Goal: Task Accomplishment & Management: Complete application form

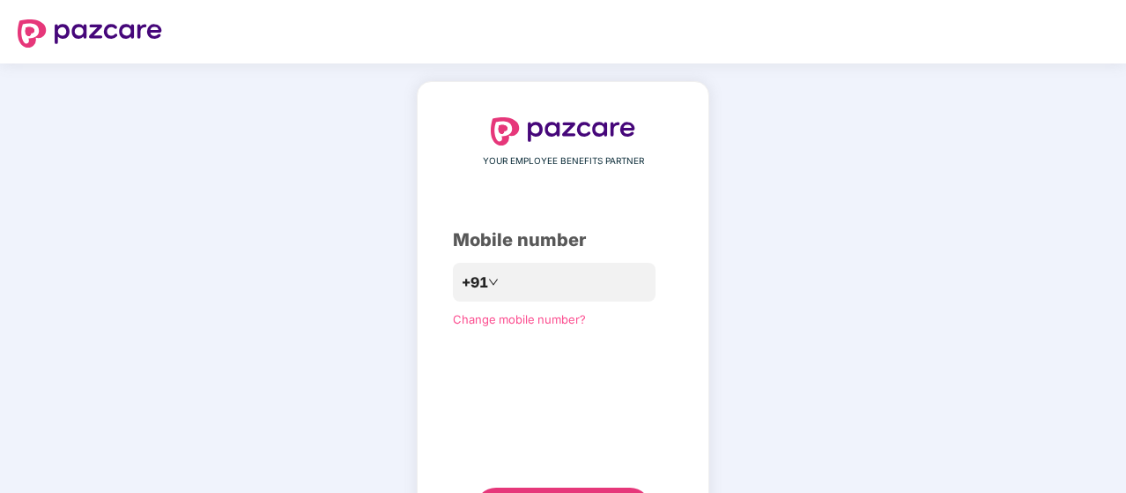
click at [768, 304] on div "YOUR EMPLOYEE BENEFITS PARTNER Mobile number +91 Change mobile number? Send OTP" at bounding box center [563, 323] width 1126 height 520
drag, startPoint x: 536, startPoint y: 291, endPoint x: 558, endPoint y: 355, distance: 68.0
click at [558, 355] on div "YOUR EMPLOYEE BENEFITS PARTNER Mobile number +91 Change mobile number? Send OTP" at bounding box center [563, 323] width 220 height 412
click at [529, 292] on input "number" at bounding box center [575, 283] width 145 height 28
type input "**********"
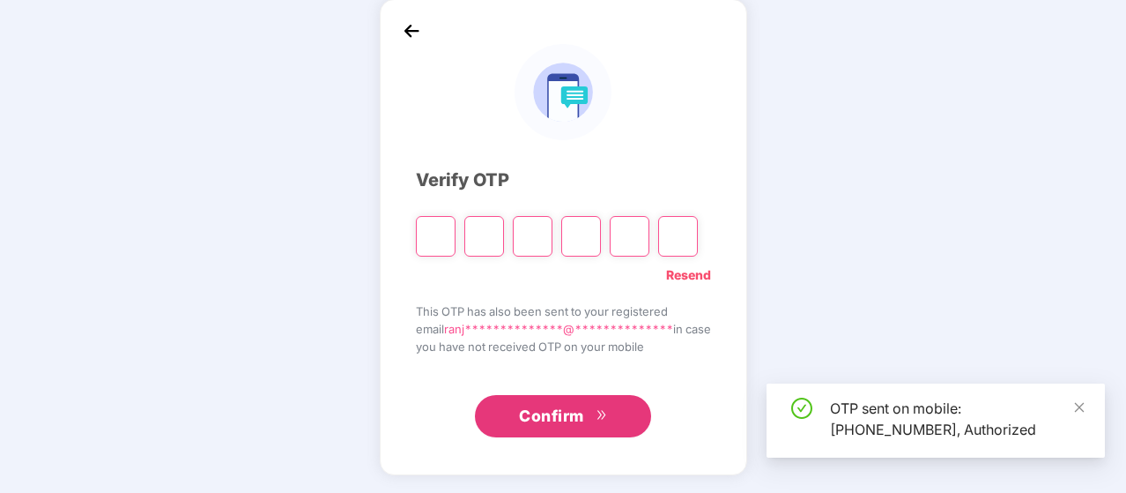
scroll to position [81, 0]
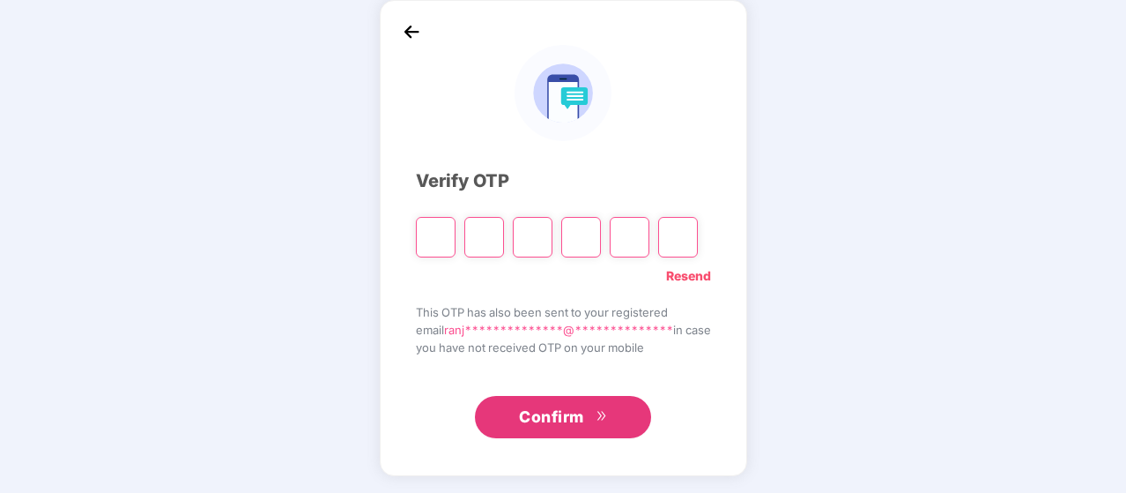
type input "*"
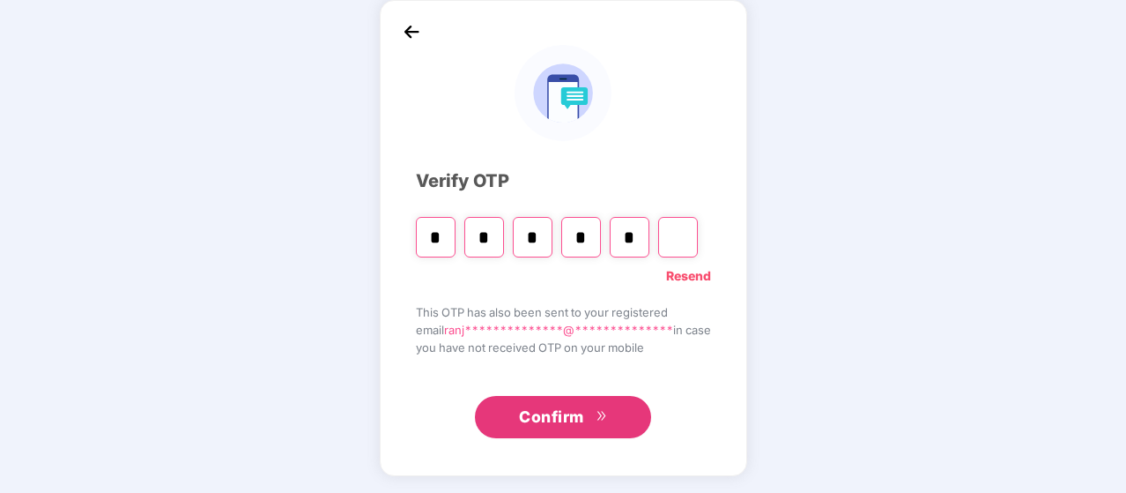
type input "*"
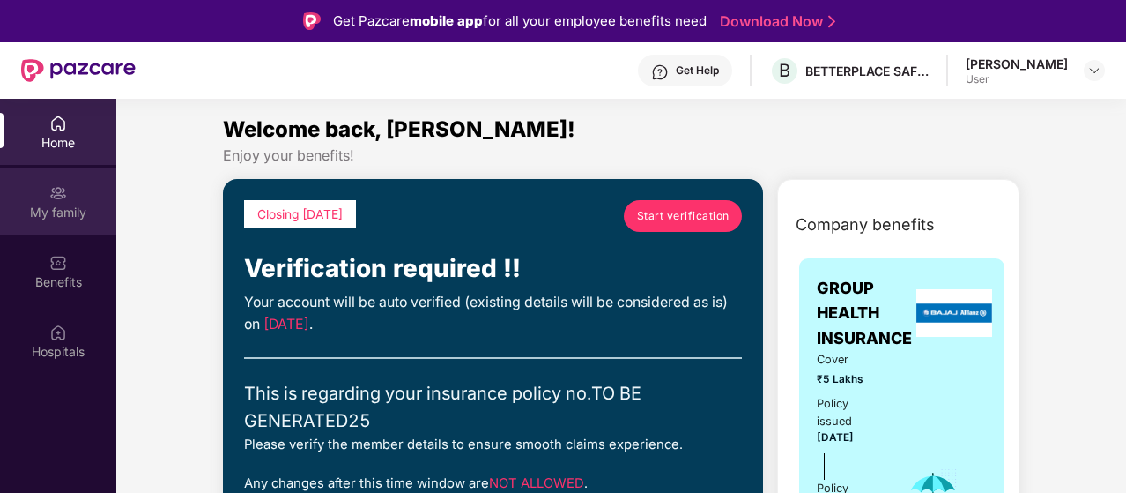
click at [58, 216] on div "My family" at bounding box center [58, 213] width 116 height 18
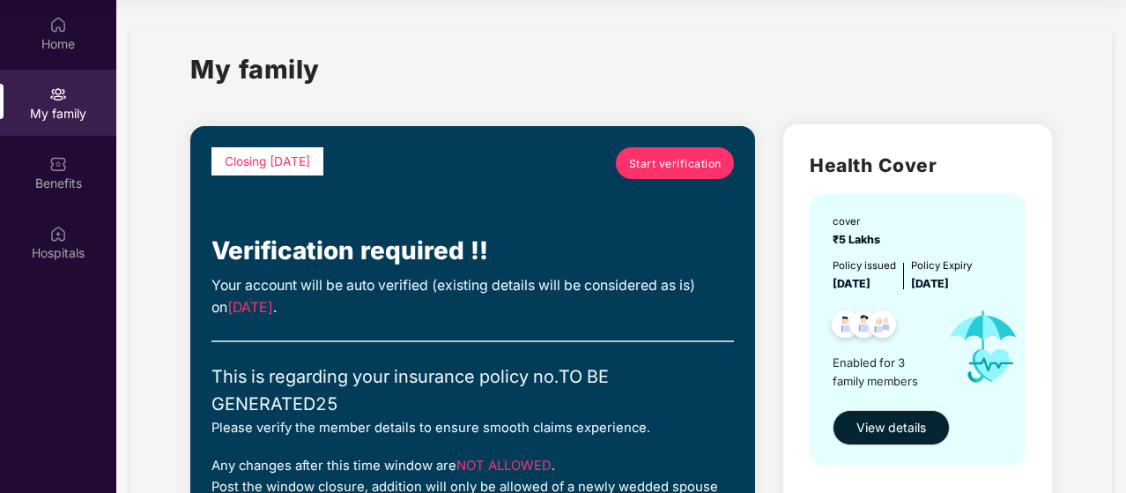
click at [663, 156] on span "Start verification" at bounding box center [675, 163] width 93 height 17
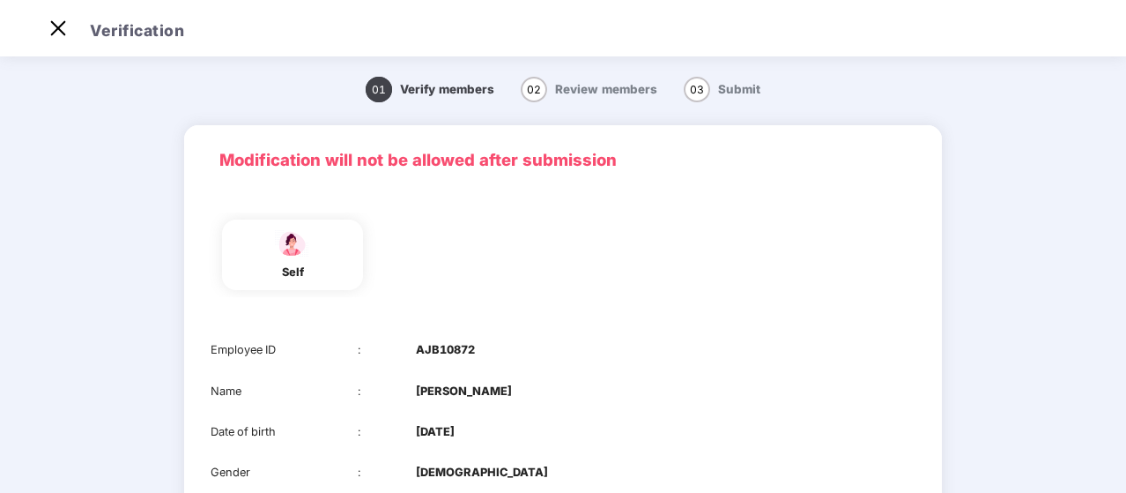
scroll to position [202, 0]
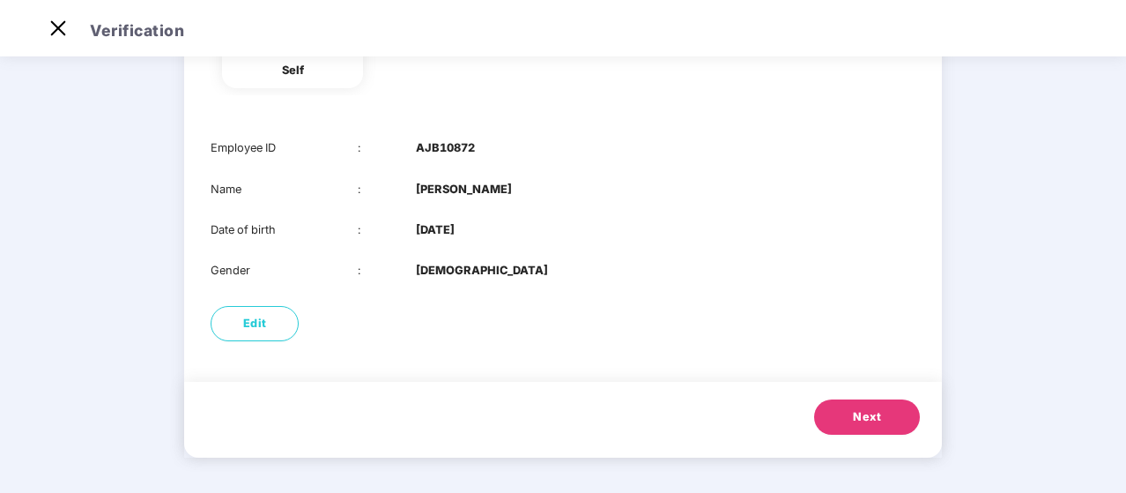
click at [841, 412] on button "Next" at bounding box center [867, 416] width 106 height 35
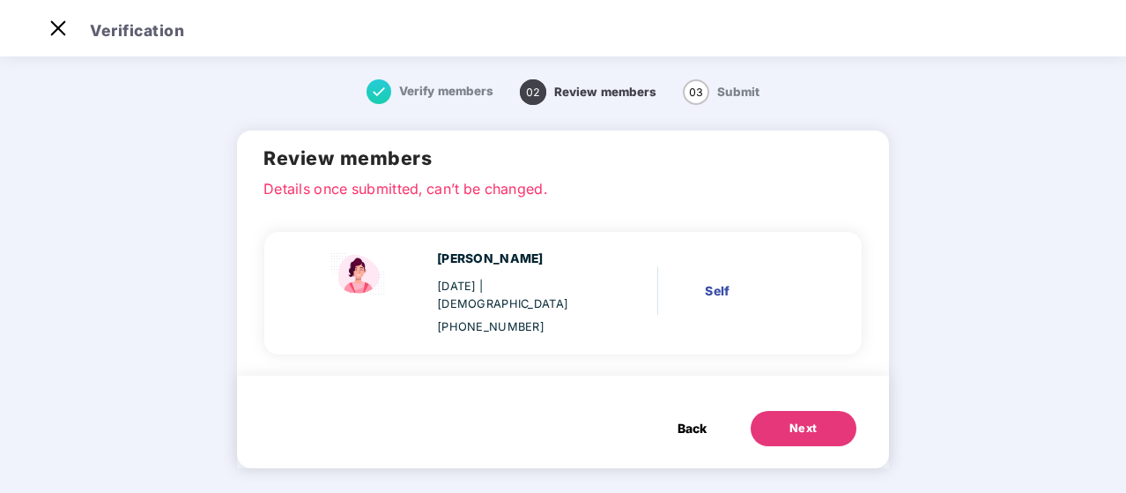
click at [841, 412] on button "Next" at bounding box center [804, 428] width 106 height 35
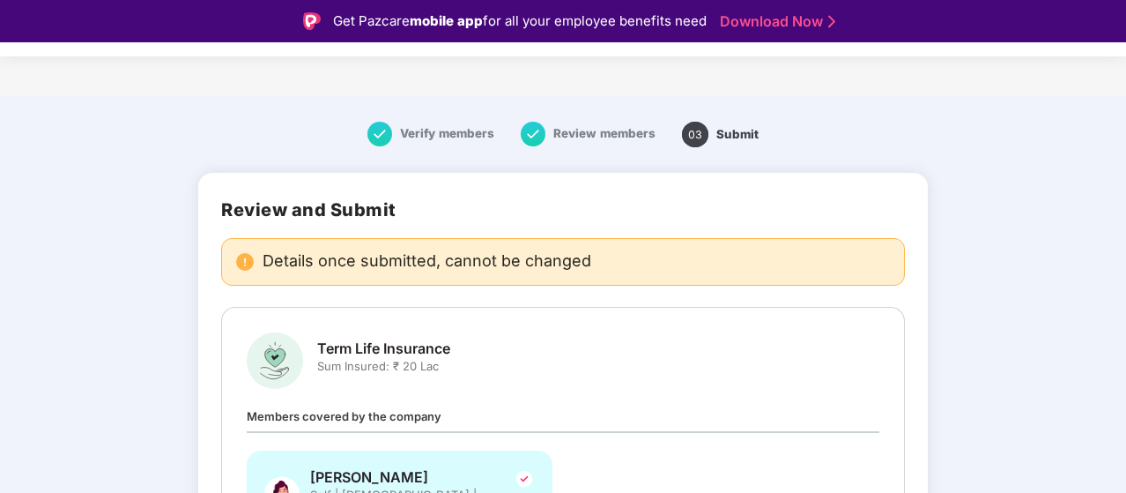
scroll to position [167, 0]
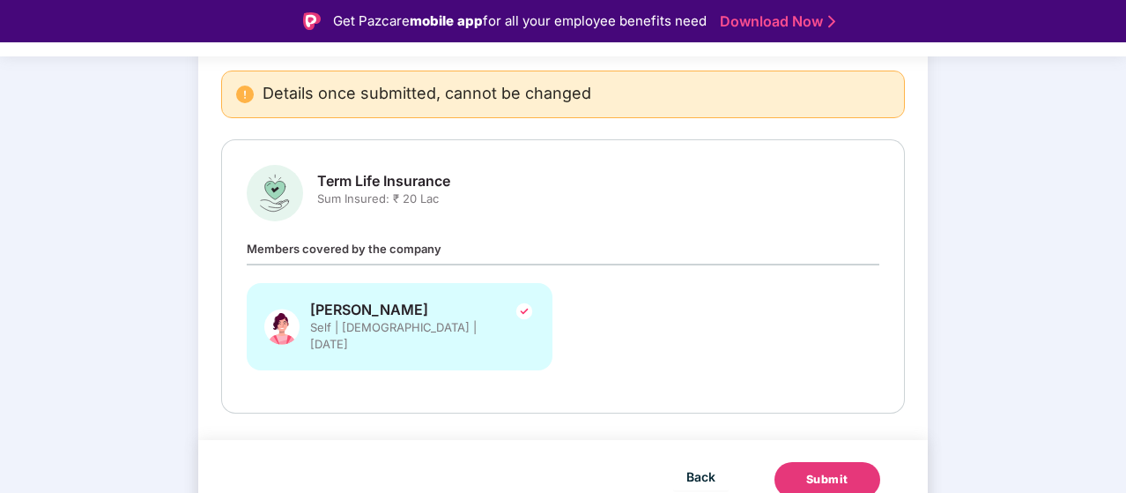
click at [843, 471] on div "Submit" at bounding box center [827, 480] width 42 height 18
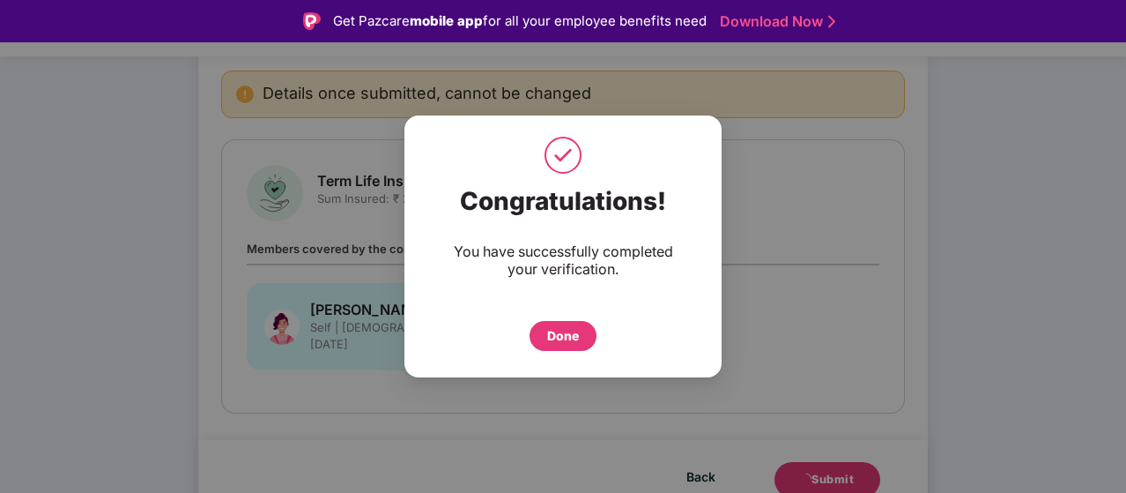
click at [572, 346] on div "Done" at bounding box center [563, 336] width 67 height 30
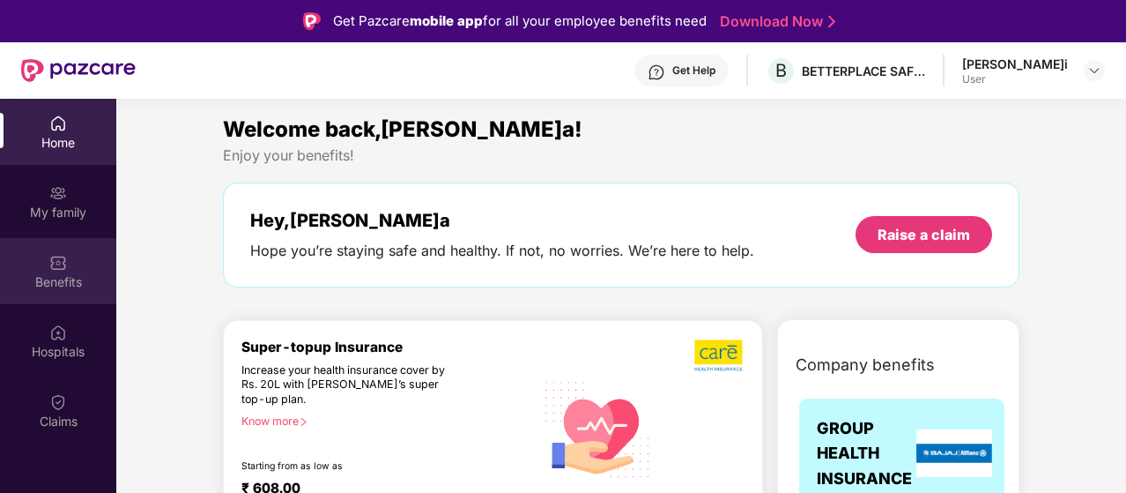
click at [60, 299] on div "Benefits" at bounding box center [58, 271] width 116 height 66
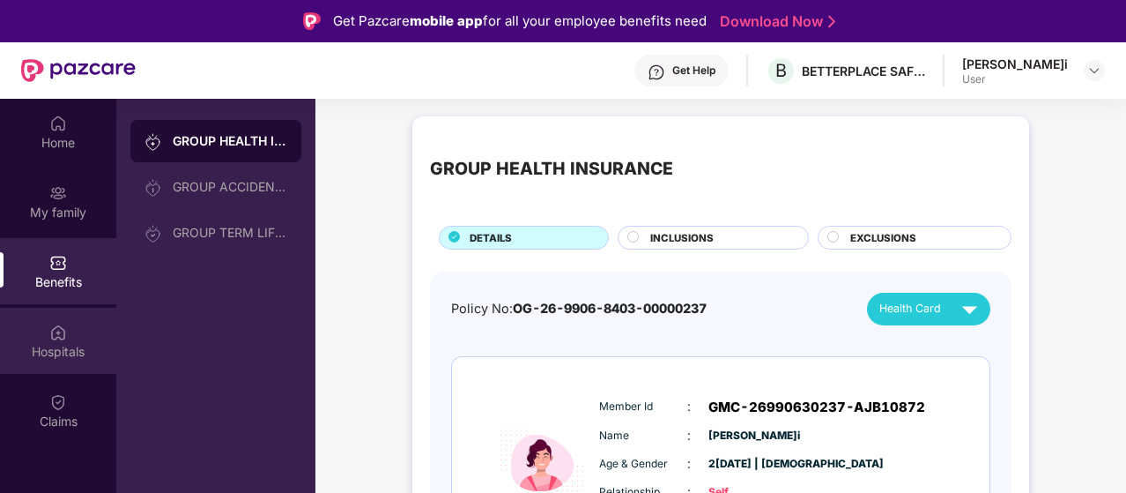
click at [71, 336] on div "Hospitals" at bounding box center [58, 341] width 116 height 66
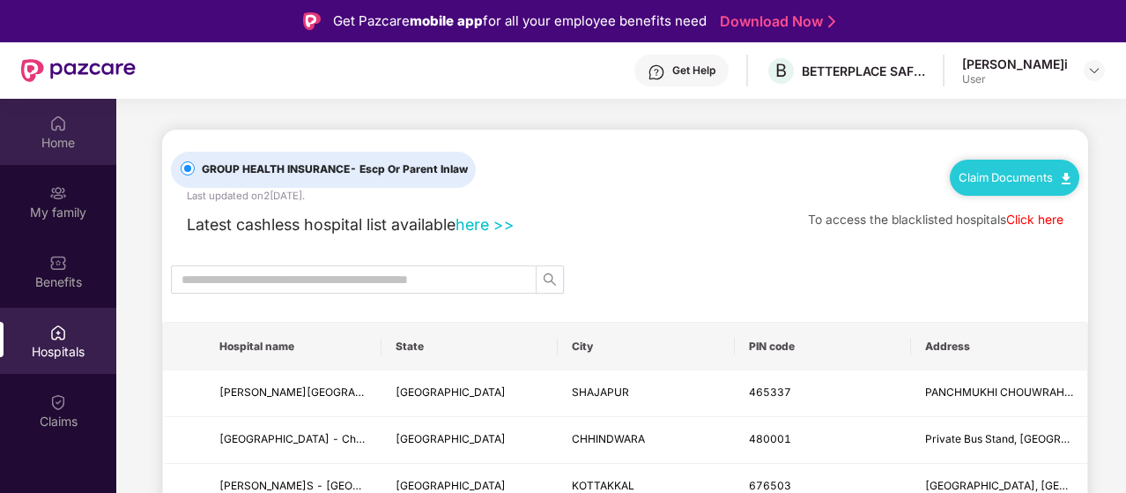
click at [56, 124] on img at bounding box center [58, 124] width 18 height 18
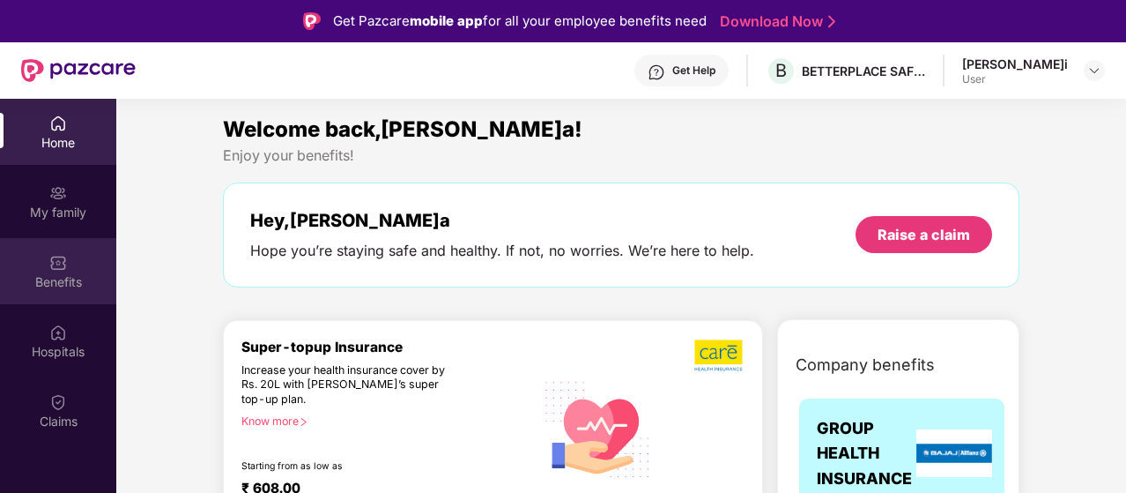
click at [60, 266] on img at bounding box center [58, 263] width 18 height 18
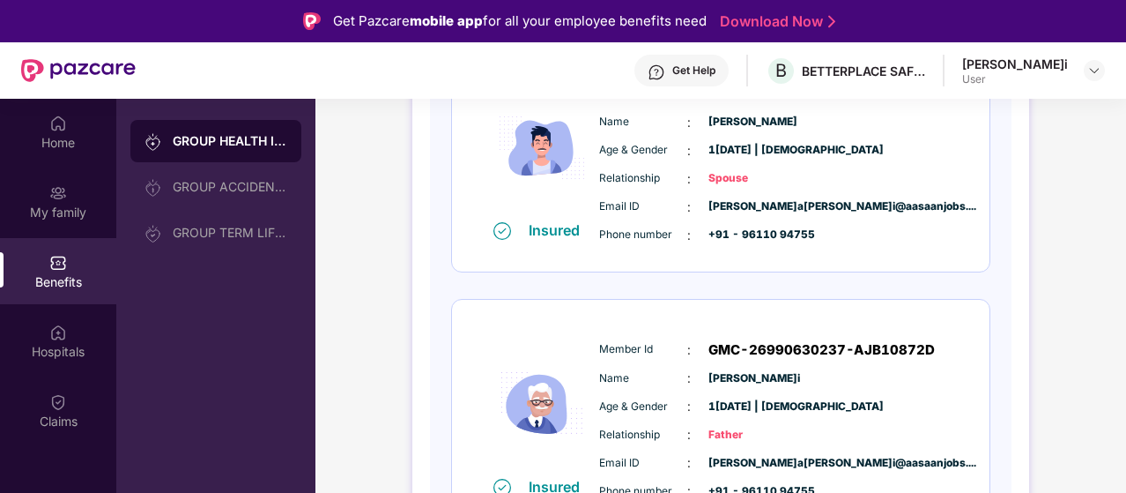
scroll to position [613, 0]
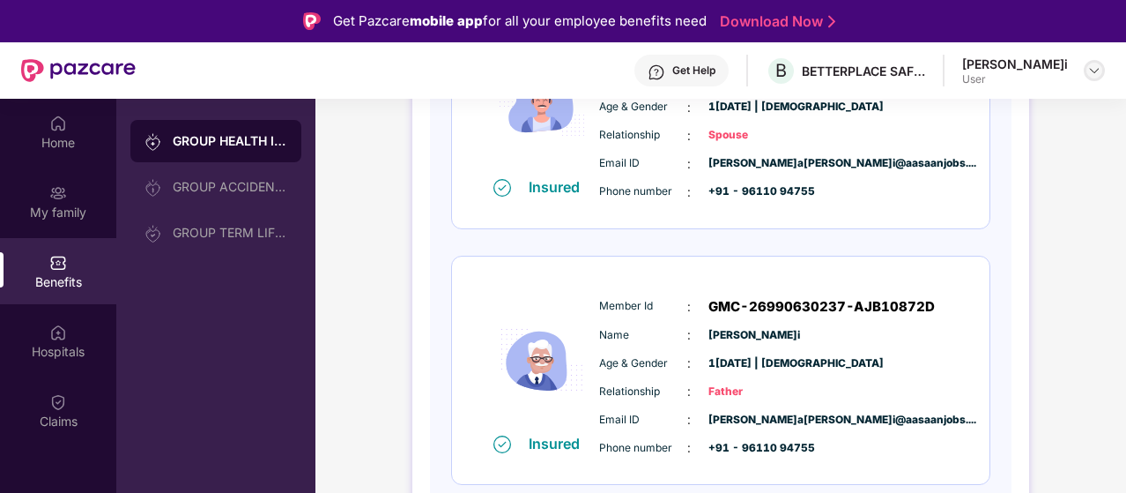
click at [1099, 68] on img at bounding box center [1095, 70] width 14 height 14
click at [1045, 235] on div "GROUP HEALTH INSURANCE DETAILS INCLUSIONS EXCLUSIONS Policy No: OG-26-9906-8403…" at bounding box center [721, 44] width 811 height 1099
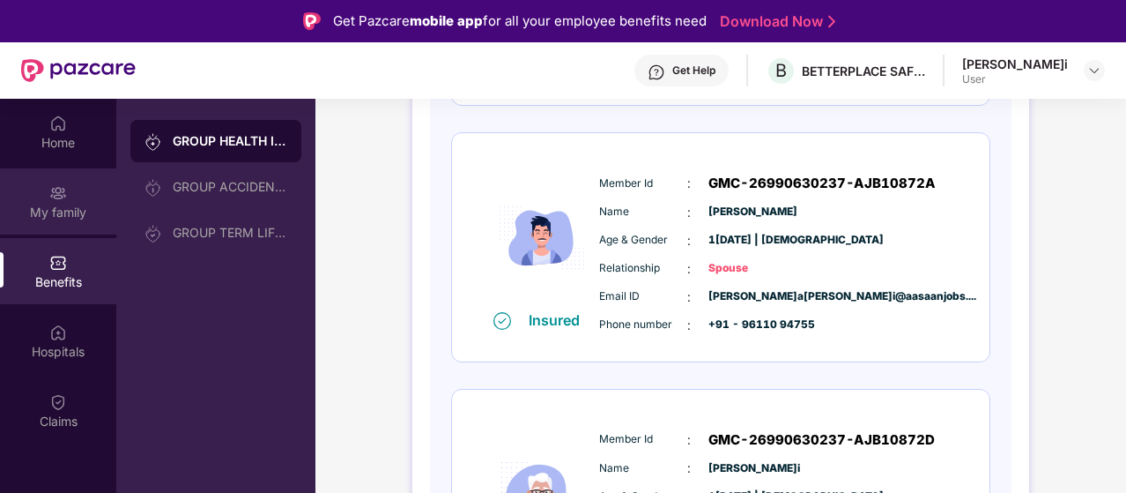
click at [56, 207] on div "My family" at bounding box center [58, 213] width 116 height 18
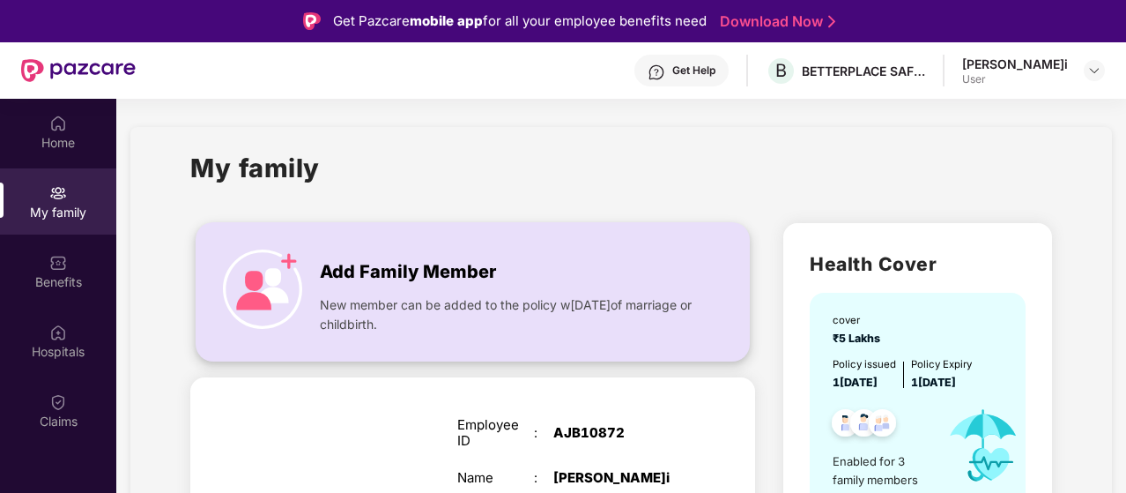
click at [264, 281] on img at bounding box center [262, 288] width 79 height 79
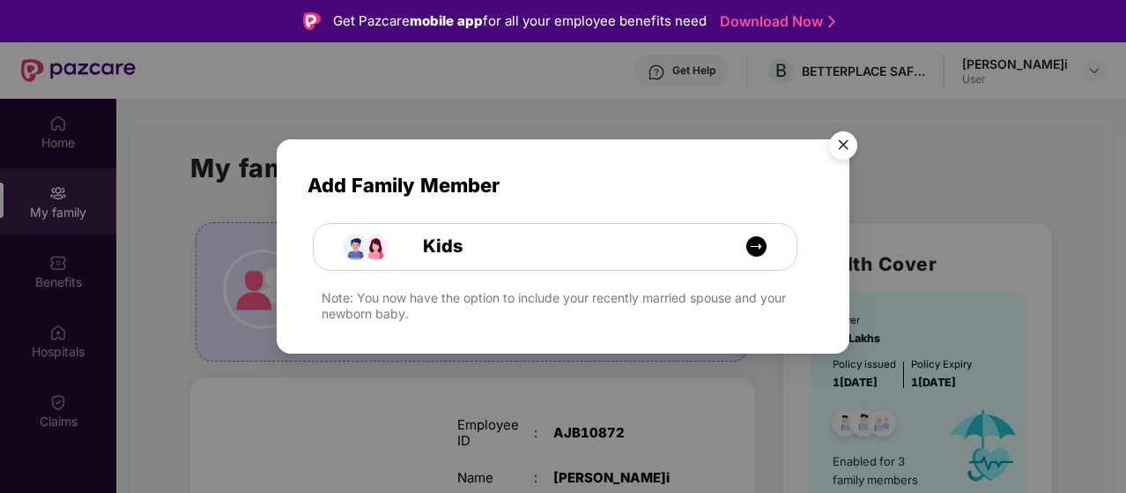
click at [848, 142] on img "Close" at bounding box center [843, 147] width 49 height 49
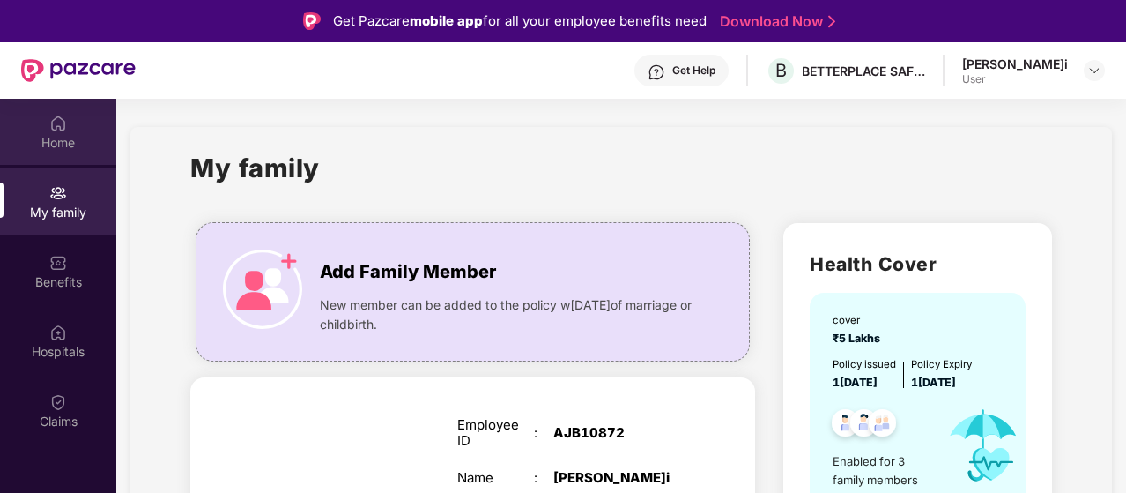
click at [51, 147] on div "Home" at bounding box center [58, 143] width 116 height 18
